Goal: Find specific page/section: Find specific page/section

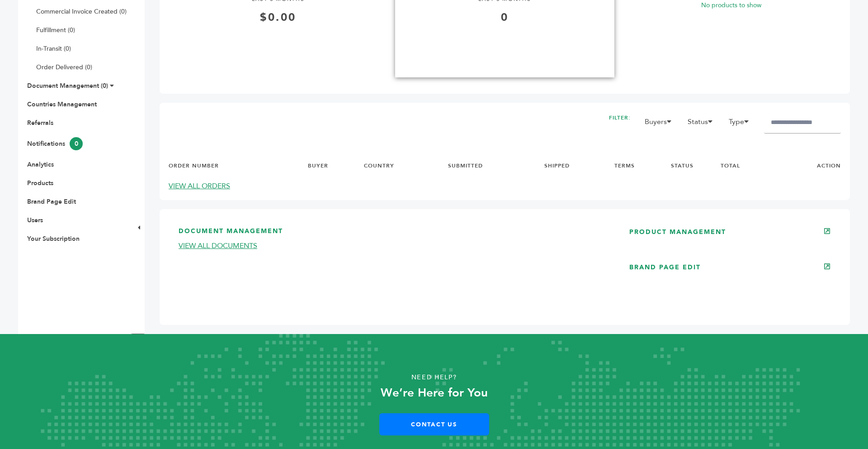
scroll to position [271, 0]
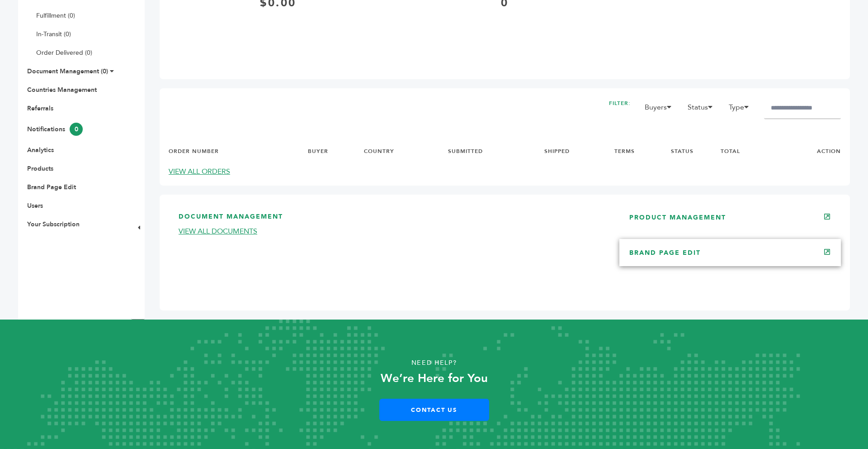
click at [679, 264] on div "BRAND PAGE EDIT" at bounding box center [731, 252] width 222 height 27
click at [675, 255] on link "BRAND PAGE EDIT" at bounding box center [664, 252] width 71 height 9
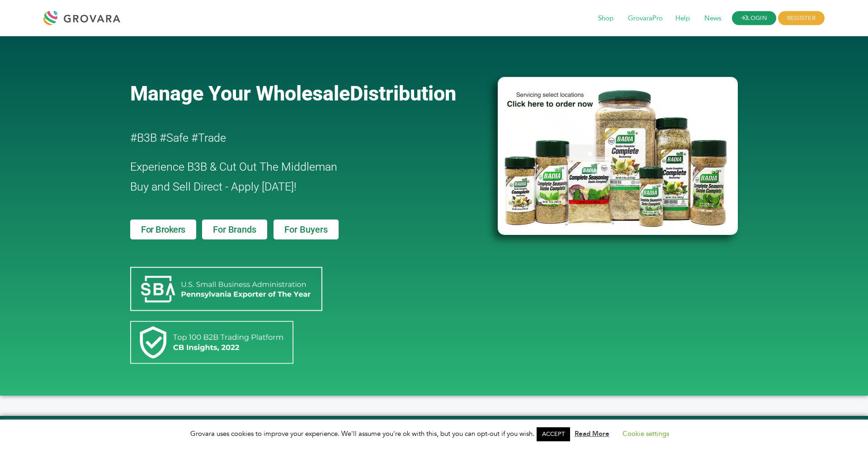
click at [766, 21] on link "LOGIN" at bounding box center [754, 18] width 44 height 14
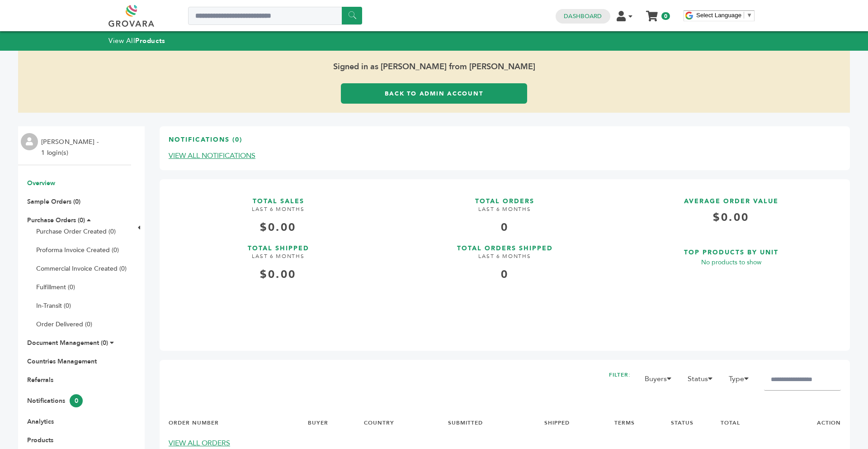
click at [442, 95] on link "Back to Admin Account" at bounding box center [434, 93] width 186 height 20
